Goal: Task Accomplishment & Management: Manage account settings

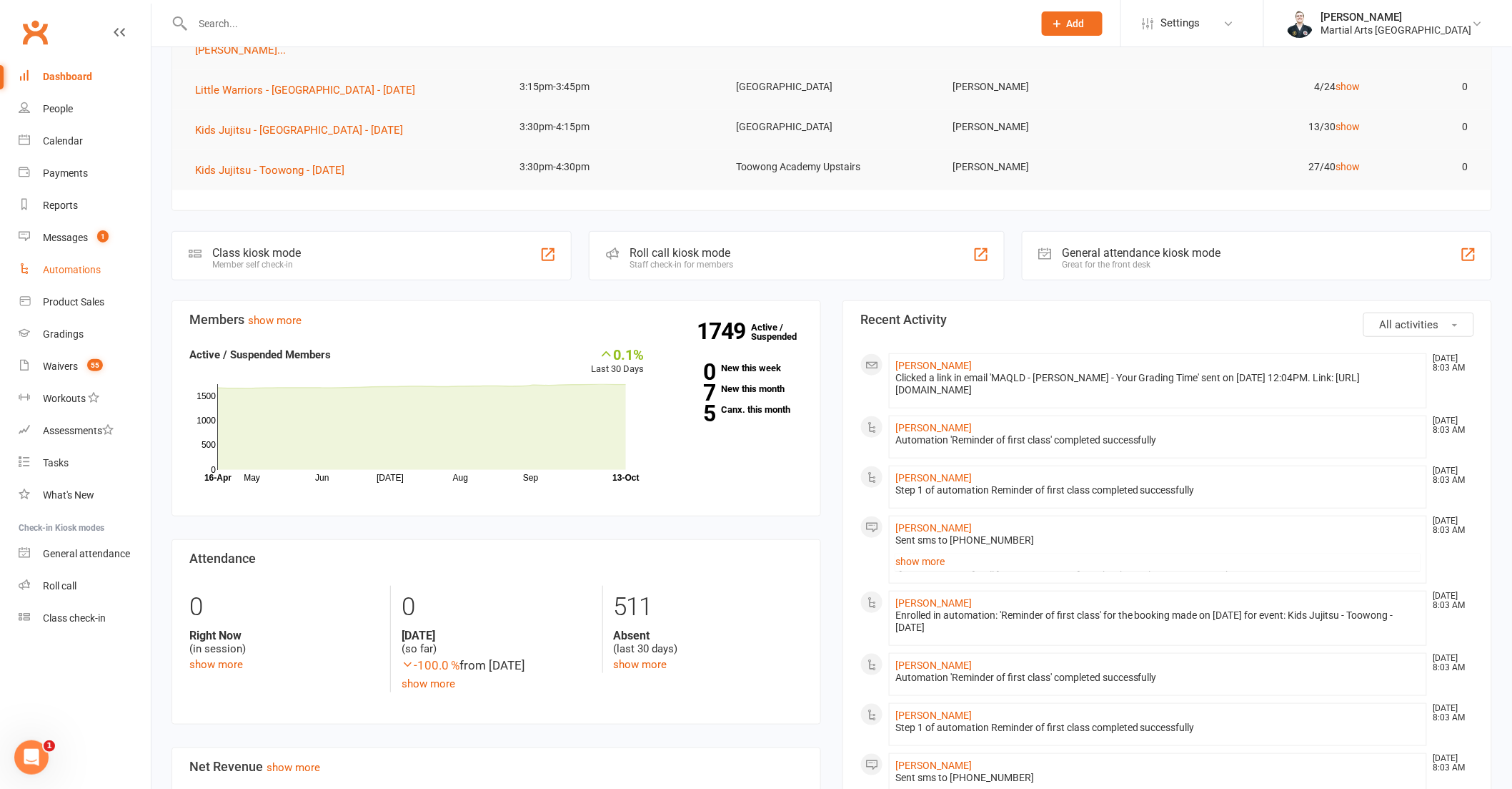
scroll to position [635, 0]
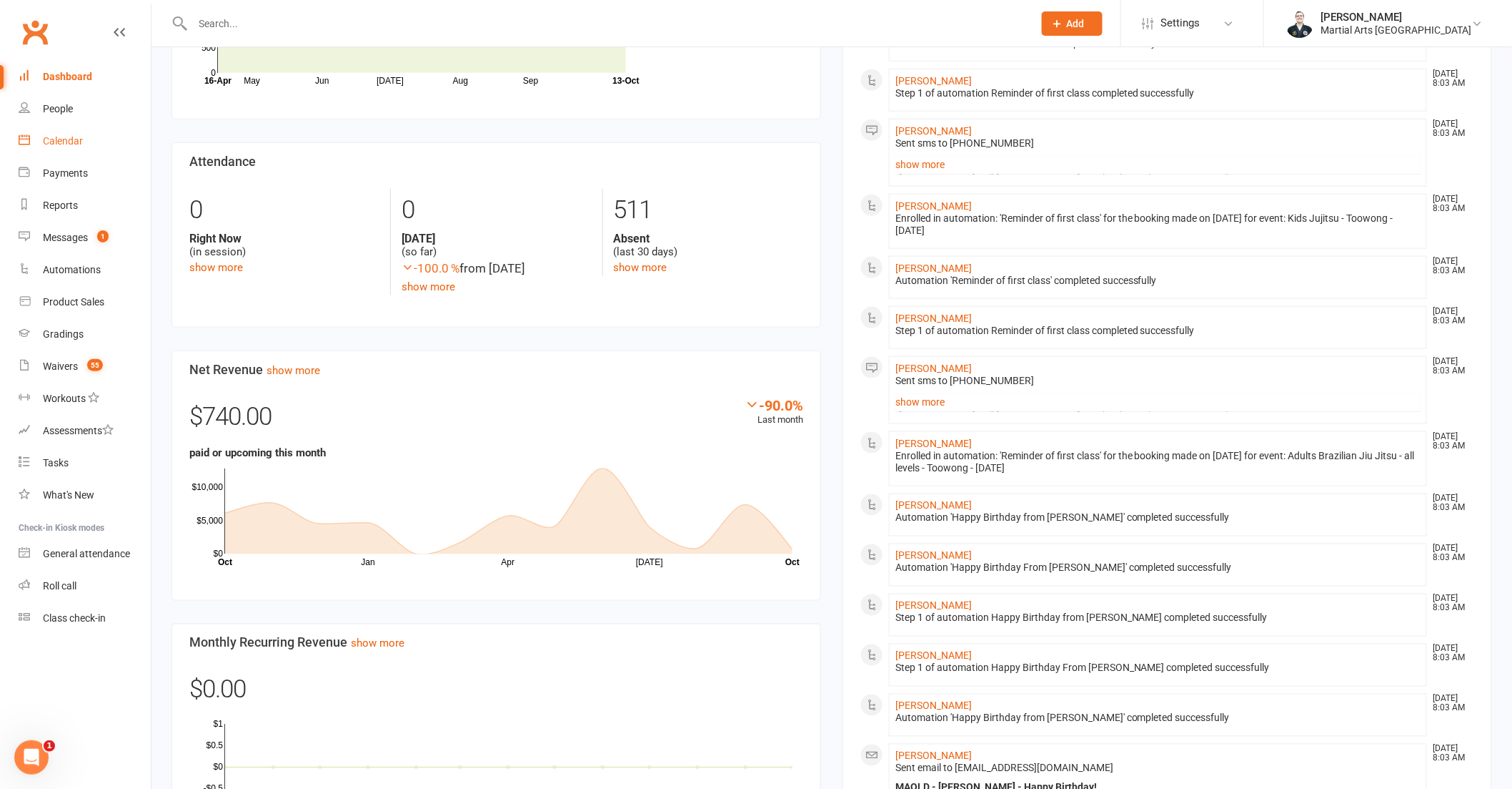
click at [51, 152] on link "Calendar" at bounding box center [84, 141] width 132 height 32
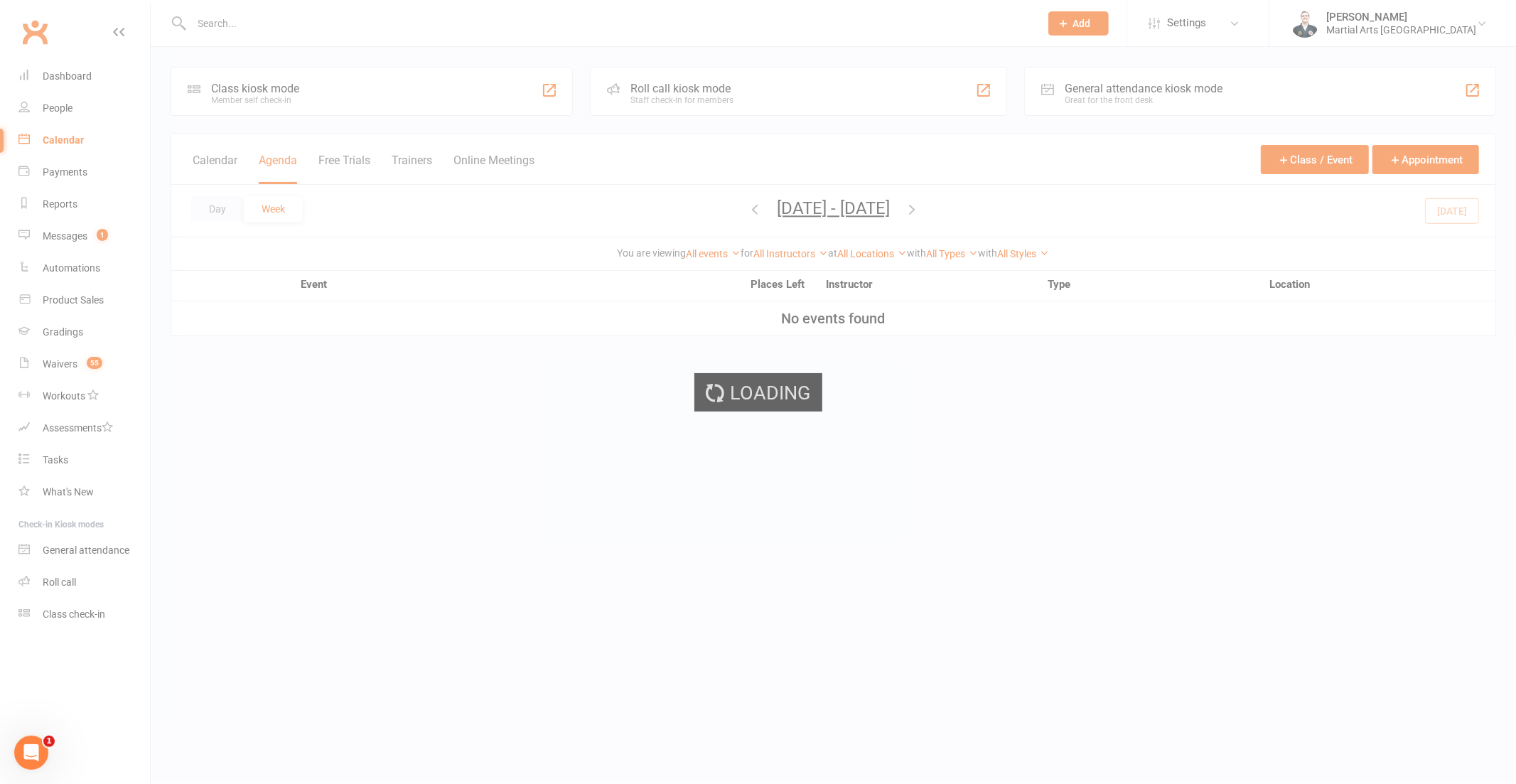
click at [367, 34] on ui-view "Prospect Member Non-attending contact Class / event Appointment Grading event T…" at bounding box center [758, 169] width 1516 height 332
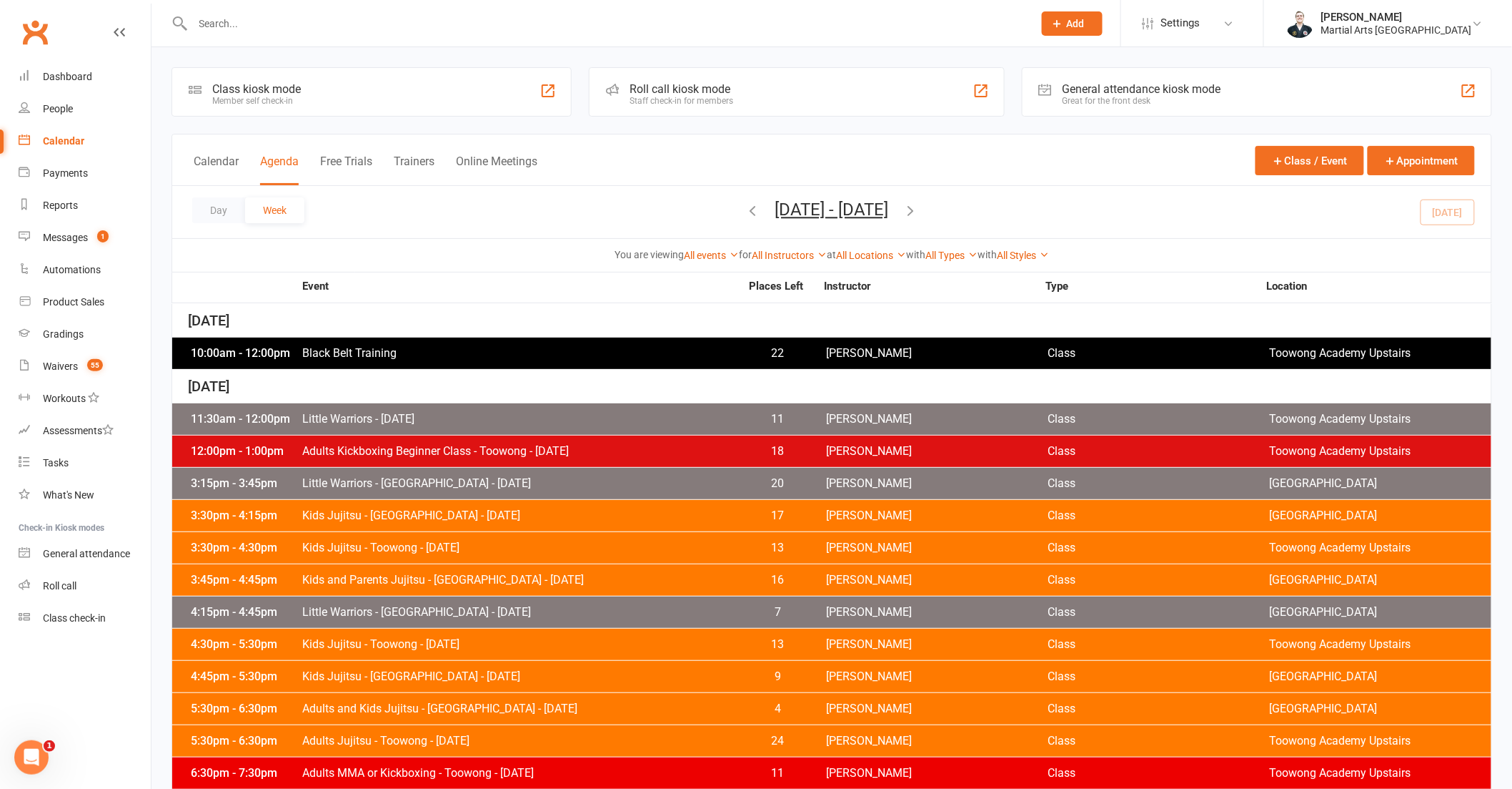
click at [381, 24] on input "text" at bounding box center [606, 24] width 835 height 20
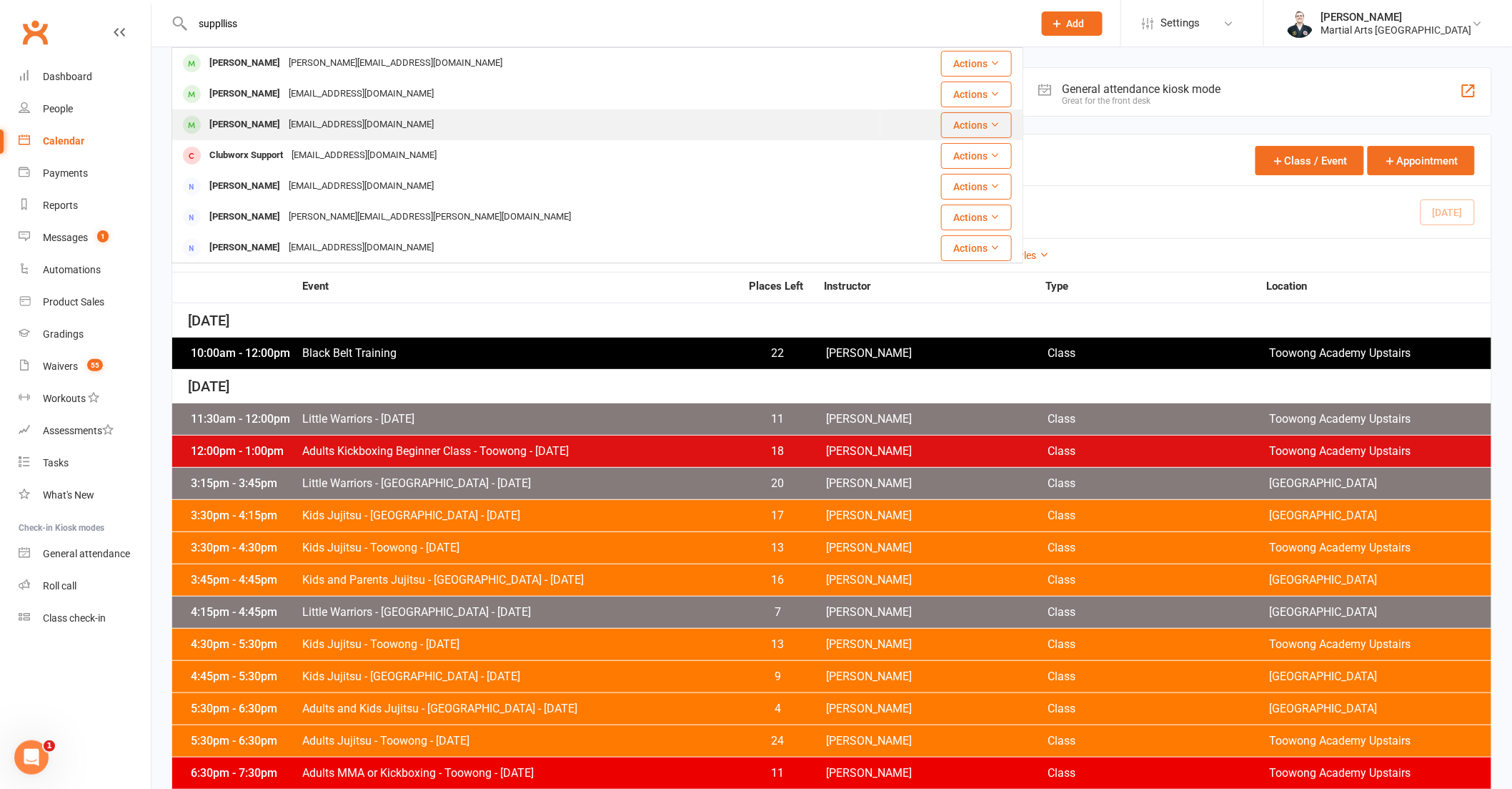
type input "supplliss"
click at [302, 115] on div "[EMAIL_ADDRESS][DOMAIN_NAME]" at bounding box center [361, 125] width 154 height 21
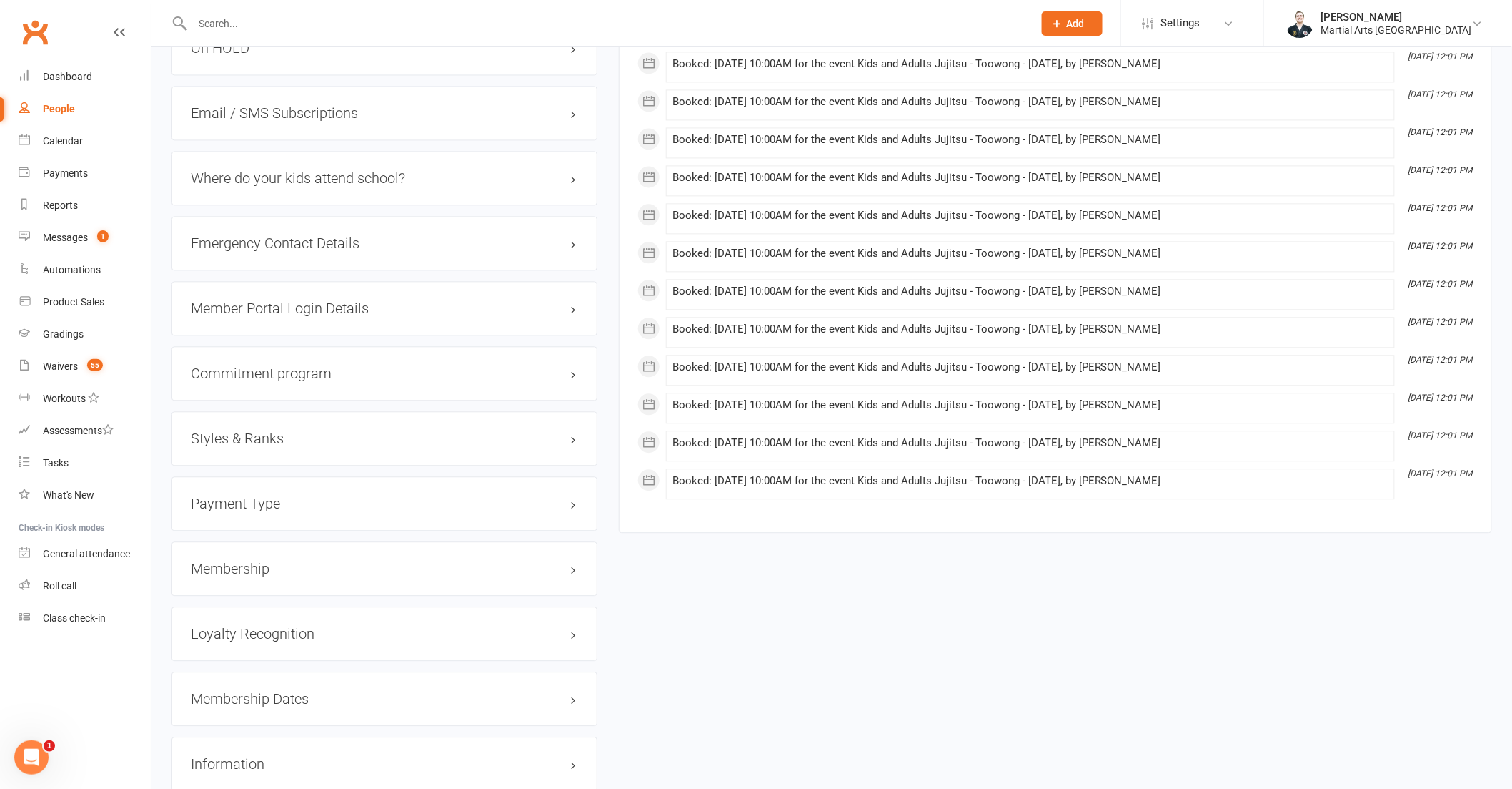
scroll to position [1431, 0]
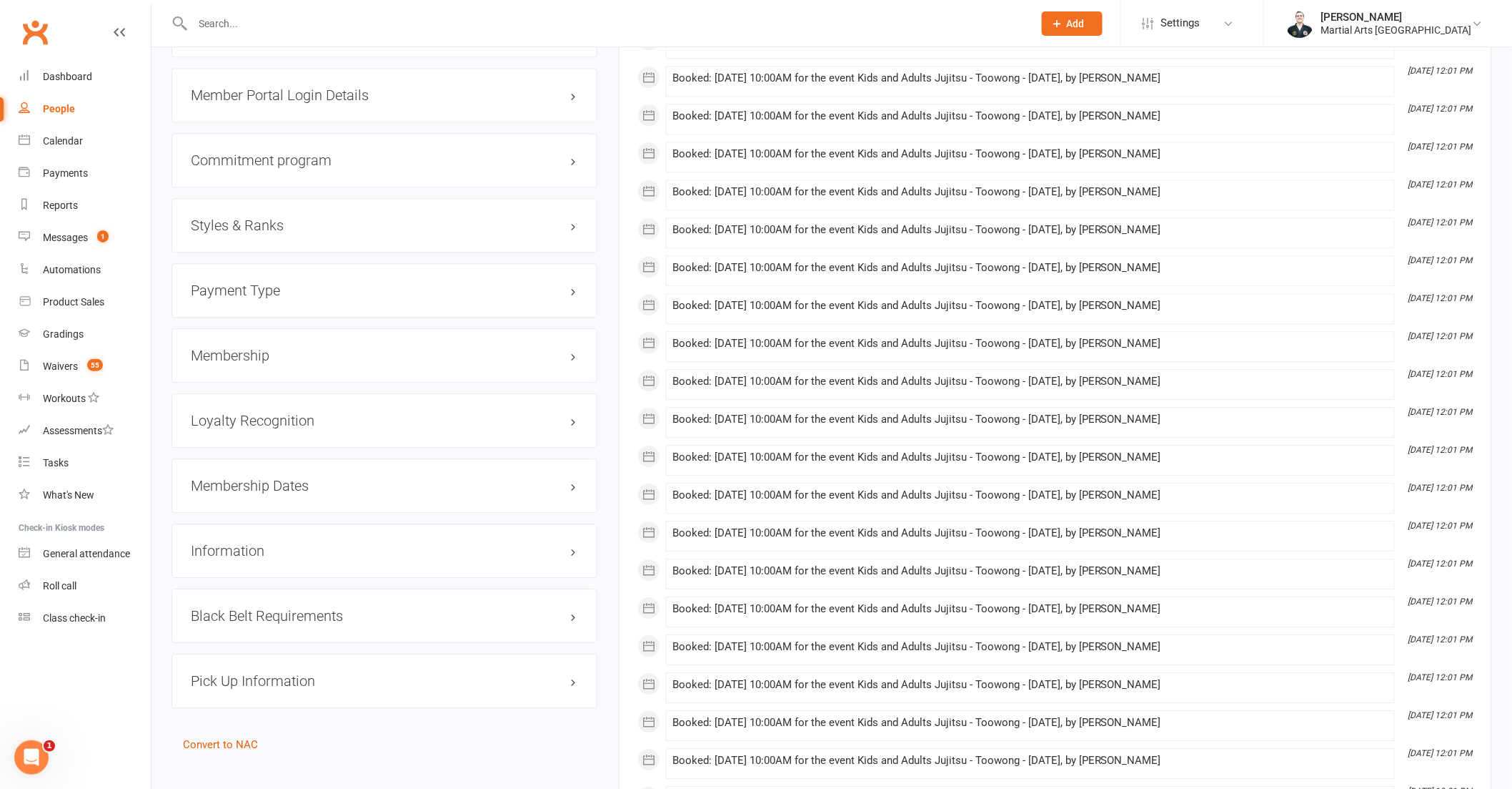
click at [278, 215] on div "Styles & Ranks" at bounding box center [384, 226] width 426 height 54
click at [270, 226] on h3 "Styles & Ranks" at bounding box center [384, 226] width 387 height 16
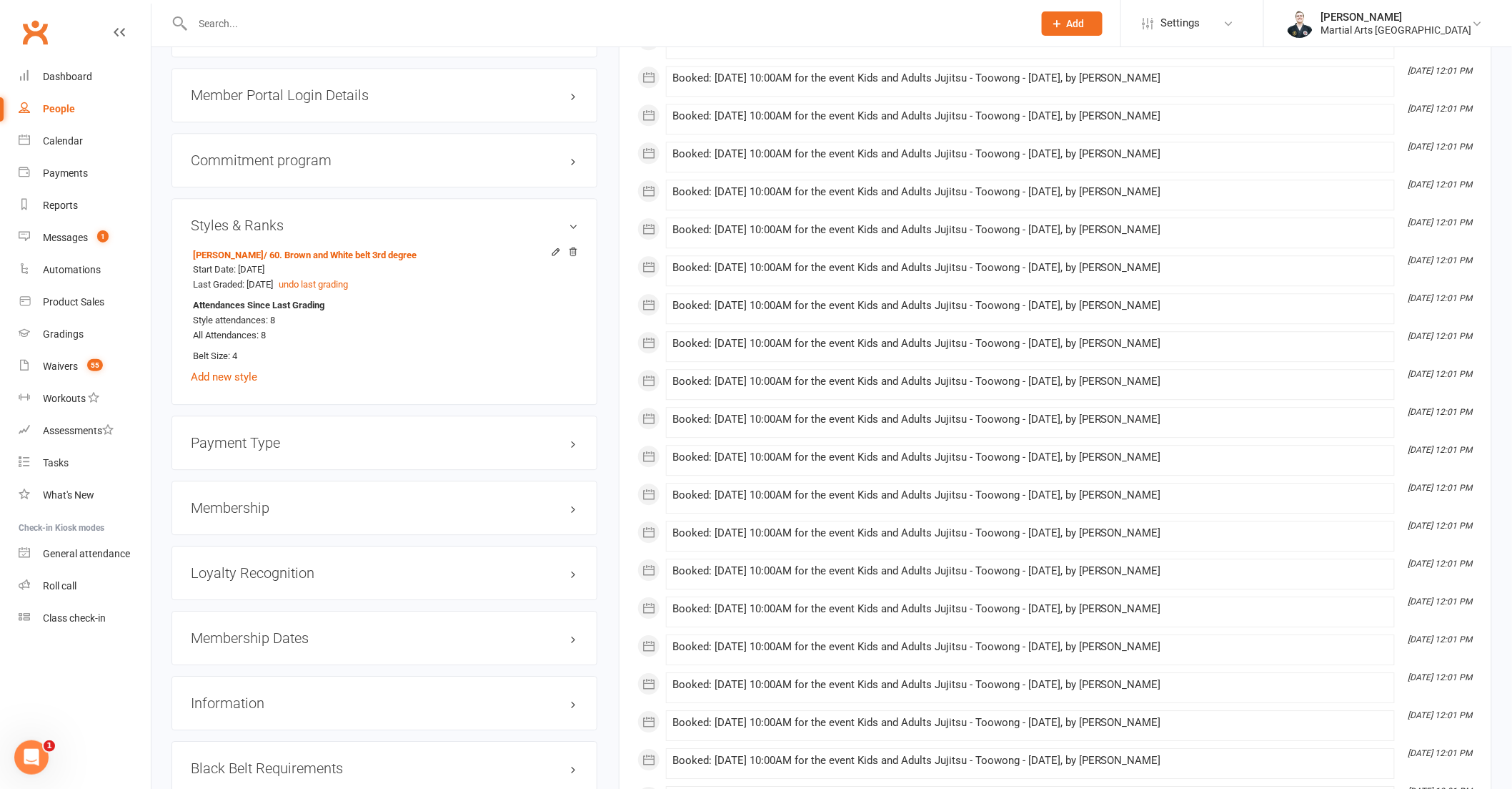
click at [270, 226] on h3 "Styles & Ranks" at bounding box center [384, 226] width 387 height 16
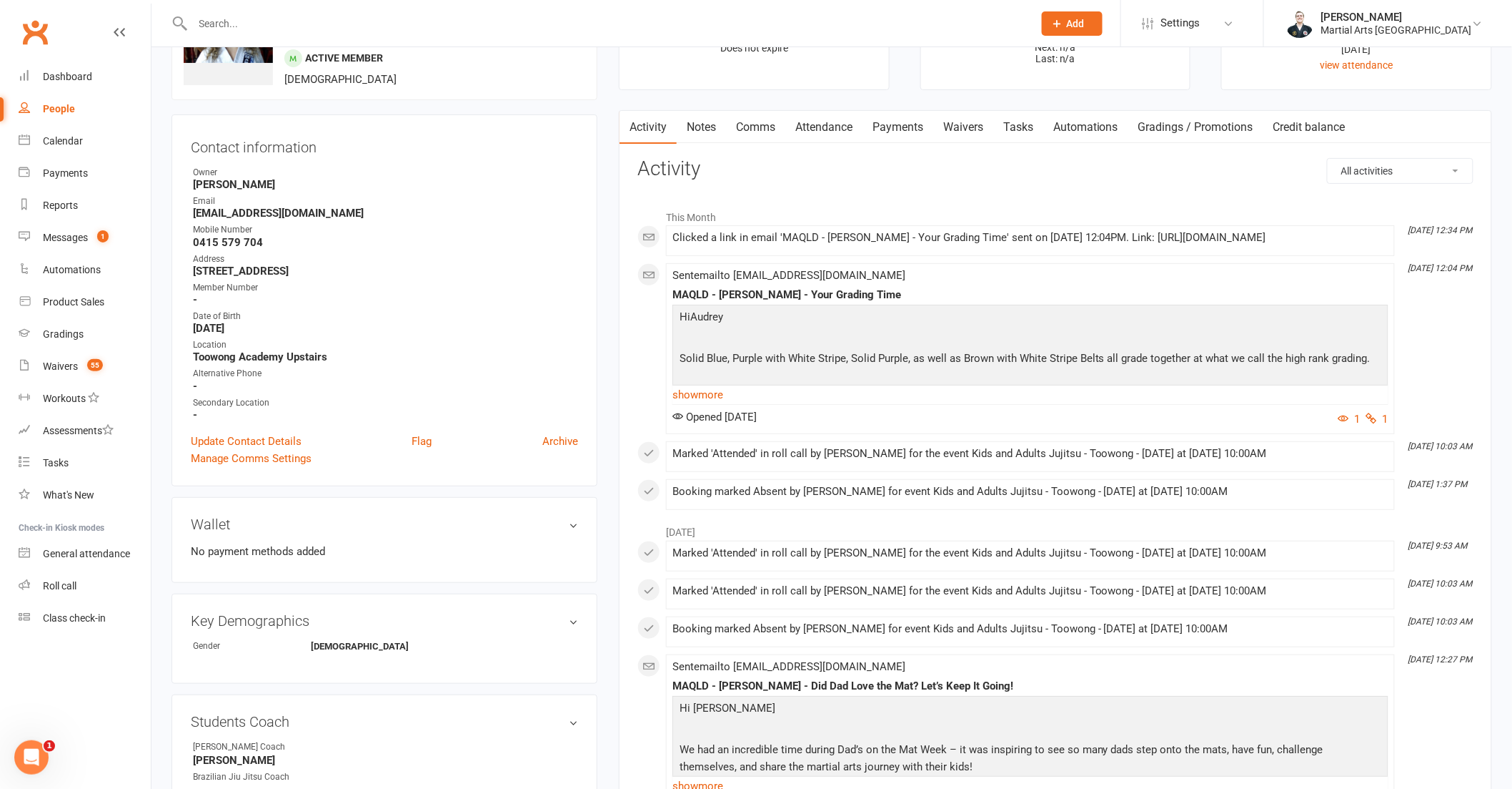
scroll to position [0, 0]
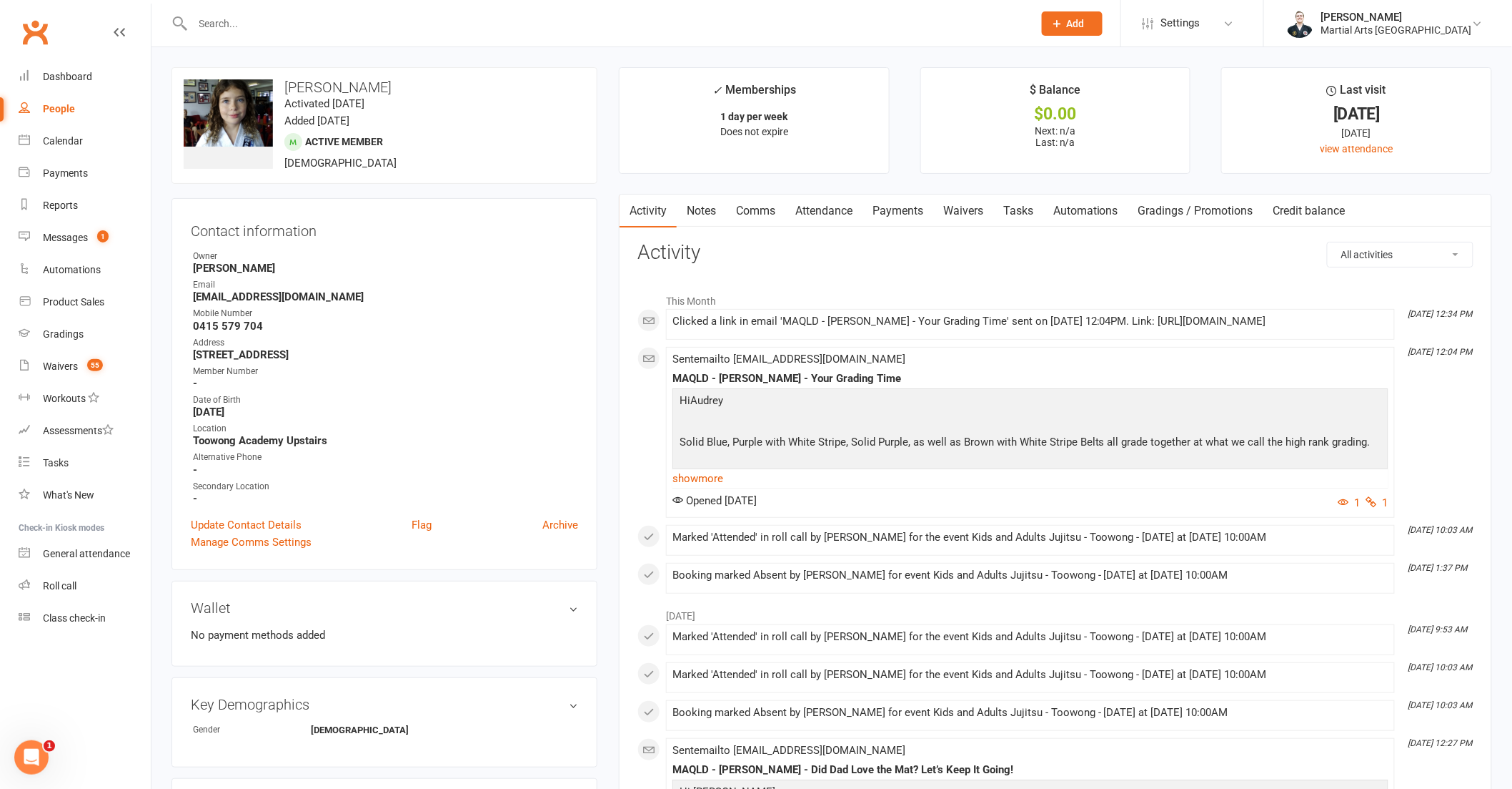
click at [810, 220] on link "Attendance" at bounding box center [824, 211] width 77 height 33
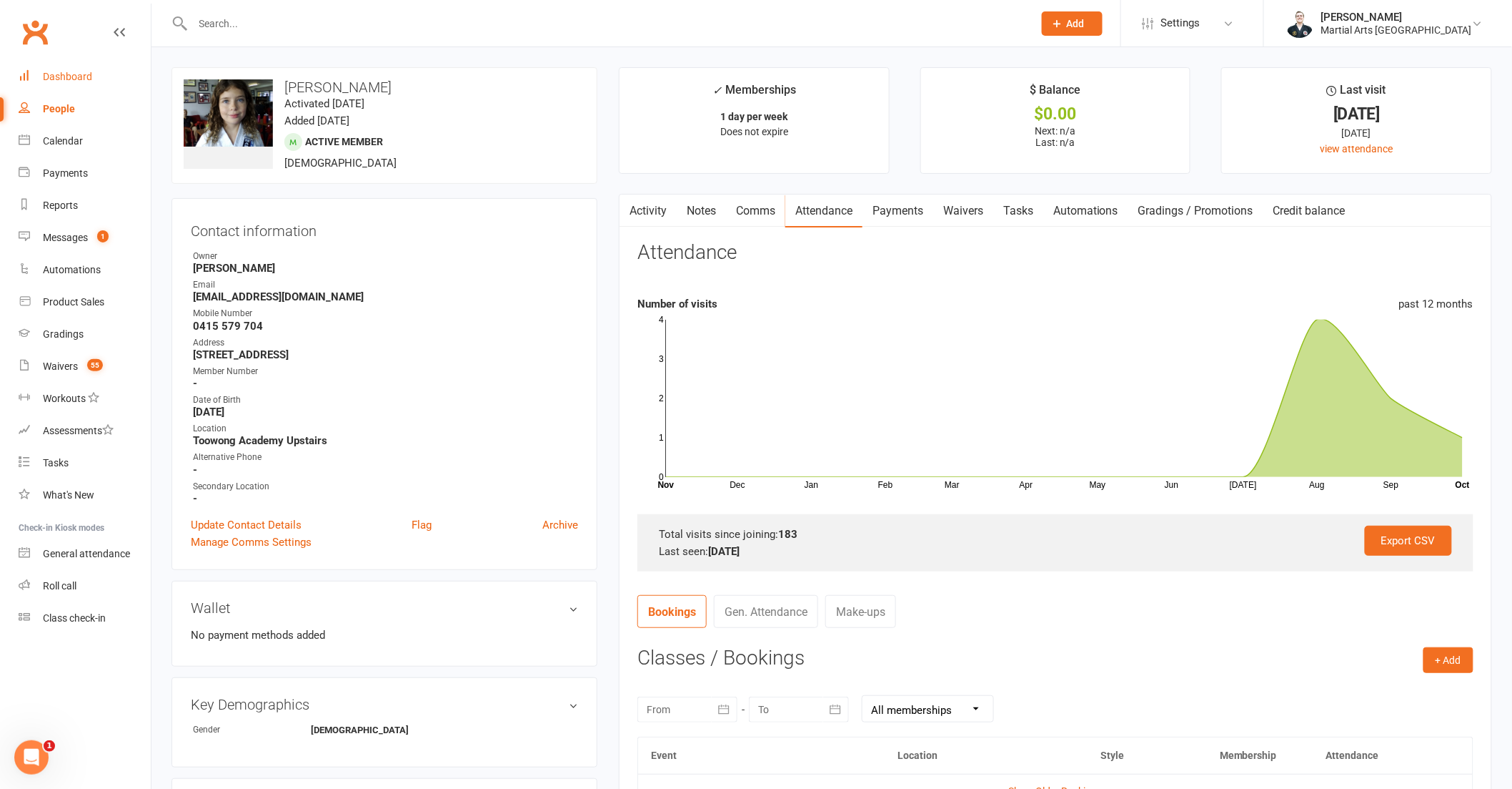
click at [53, 88] on link "Dashboard" at bounding box center [84, 77] width 132 height 32
